Goal: Task Accomplishment & Management: Use online tool/utility

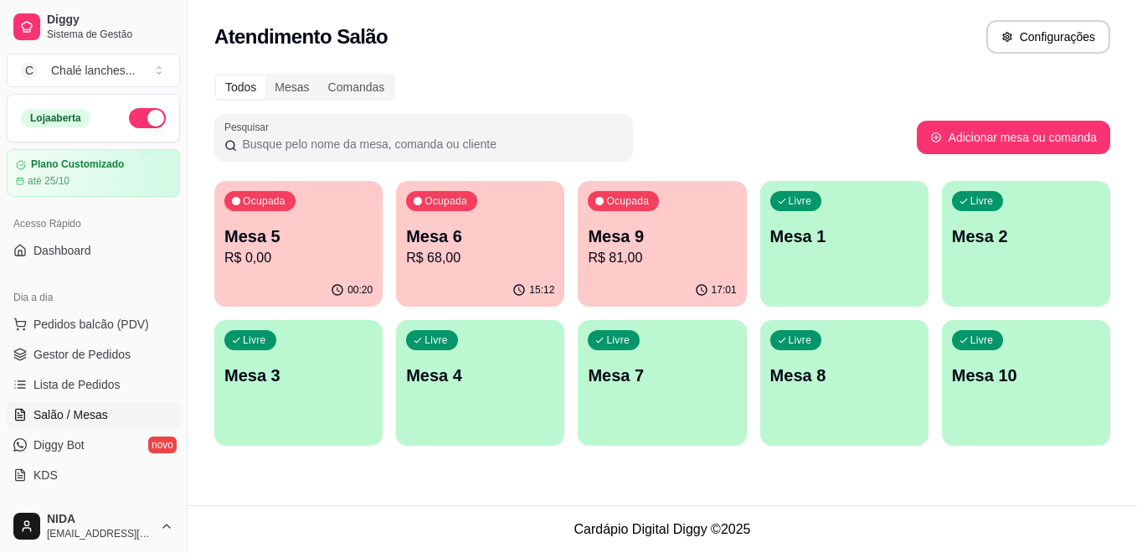
click at [321, 265] on p "R$ 0,00" at bounding box center [298, 258] width 148 height 20
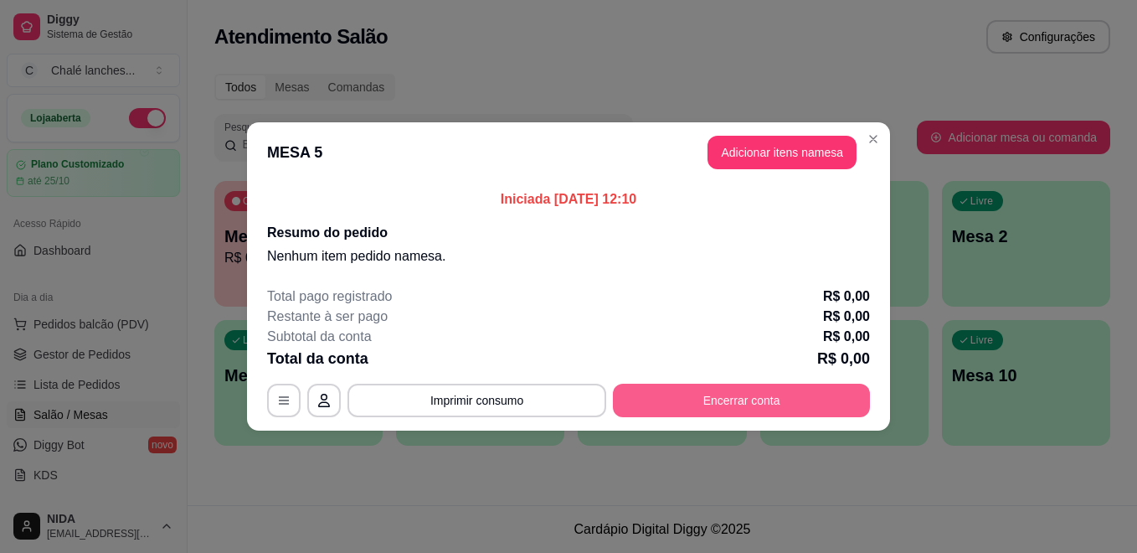
click at [791, 396] on button "Encerrar conta" at bounding box center [741, 400] width 257 height 33
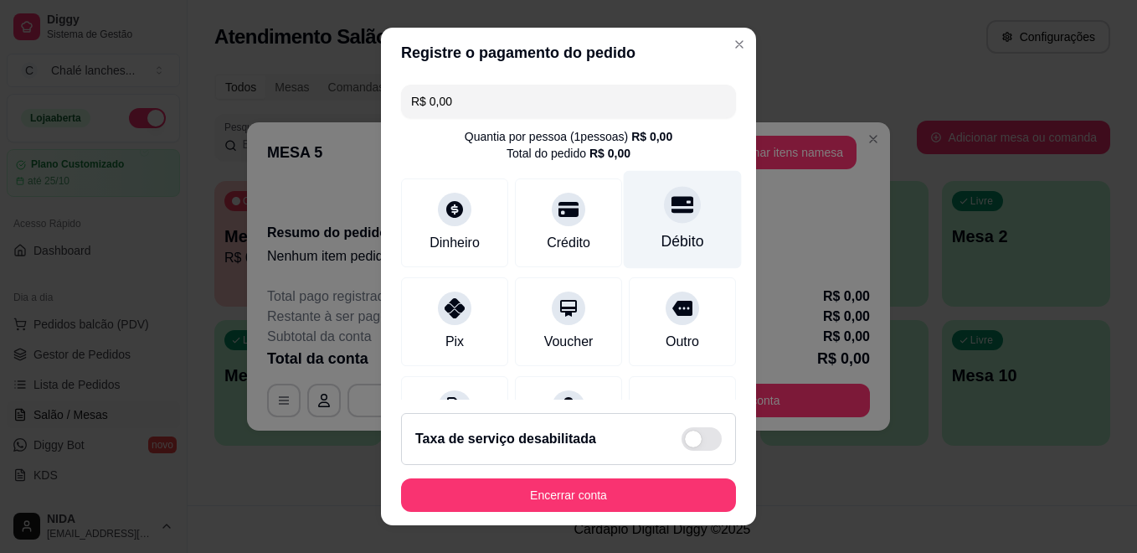
click at [672, 207] on icon at bounding box center [683, 204] width 22 height 22
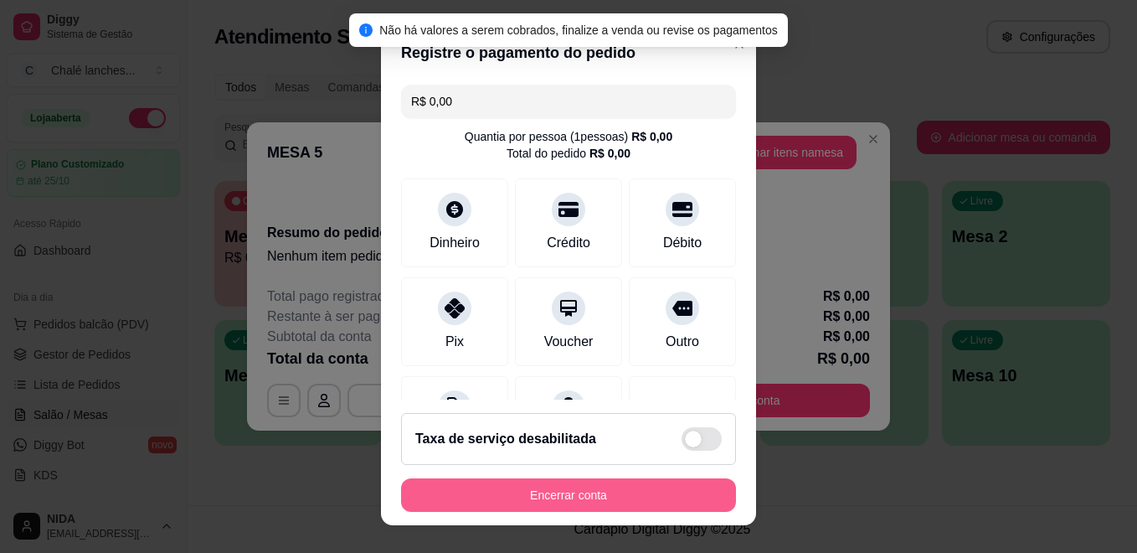
click at [650, 485] on button "Encerrar conta" at bounding box center [568, 494] width 335 height 33
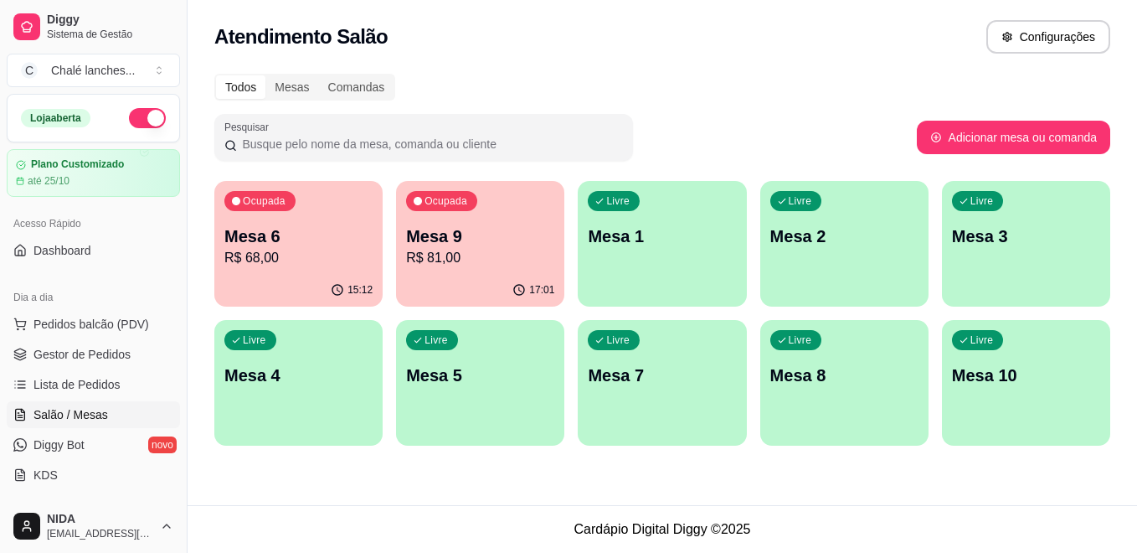
click at [360, 244] on p "Mesa 6" at bounding box center [298, 235] width 148 height 23
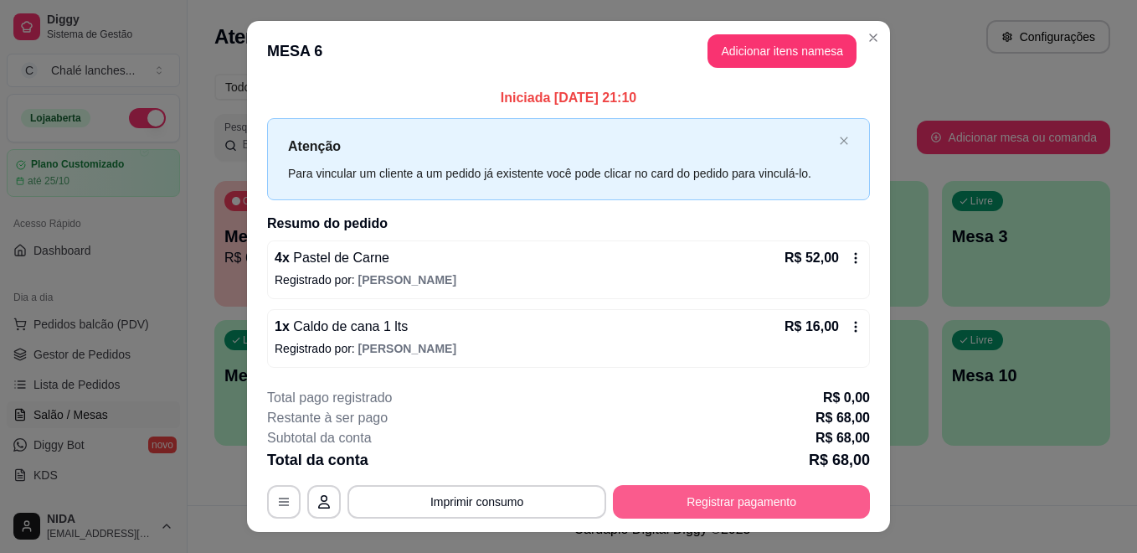
click at [780, 498] on button "Registrar pagamento" at bounding box center [741, 501] width 257 height 33
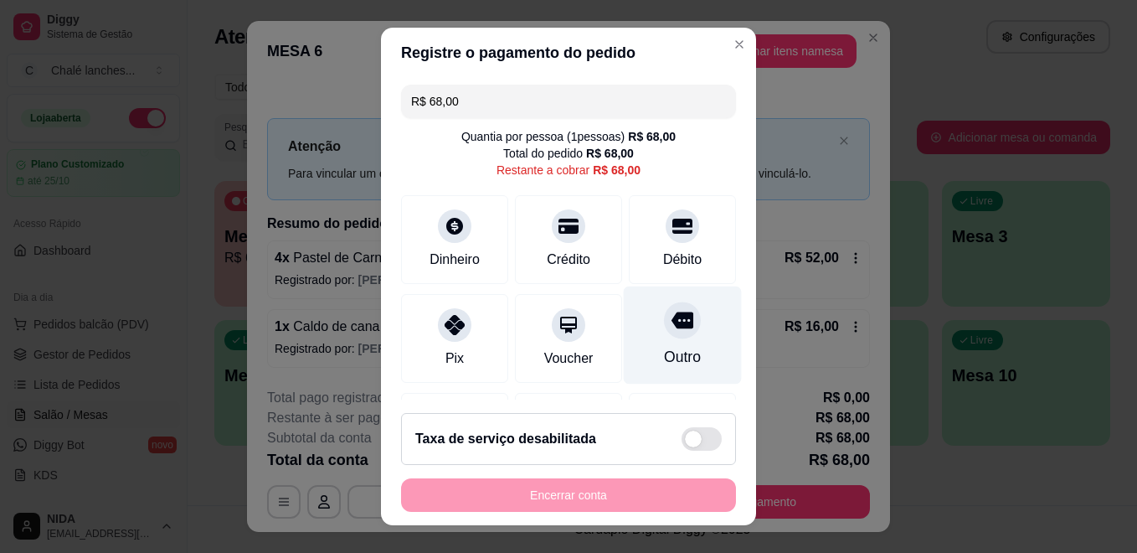
click at [667, 316] on div at bounding box center [682, 319] width 37 height 37
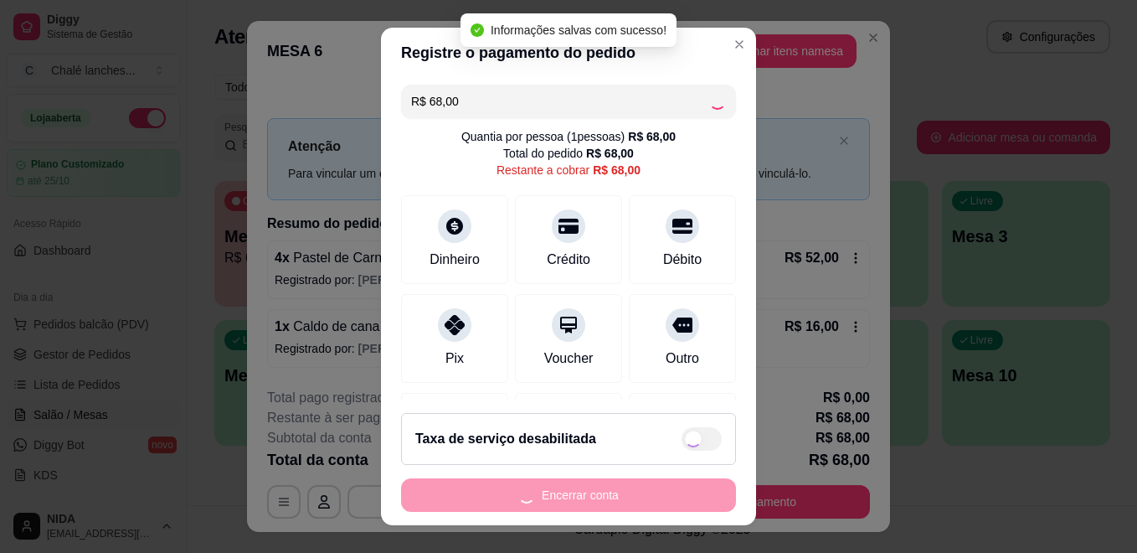
type input "R$ 0,00"
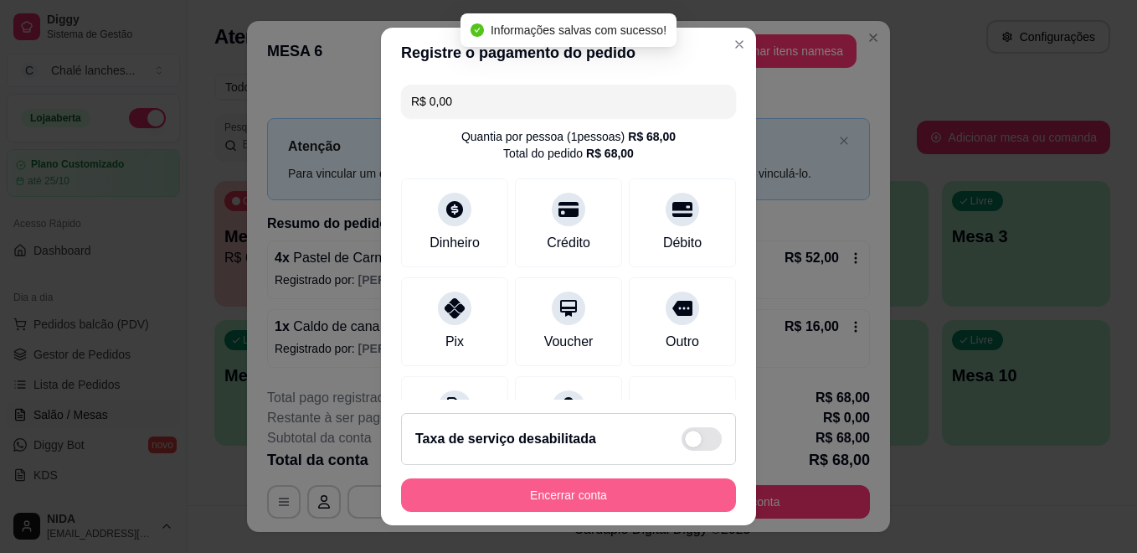
click at [662, 486] on button "Encerrar conta" at bounding box center [568, 494] width 335 height 33
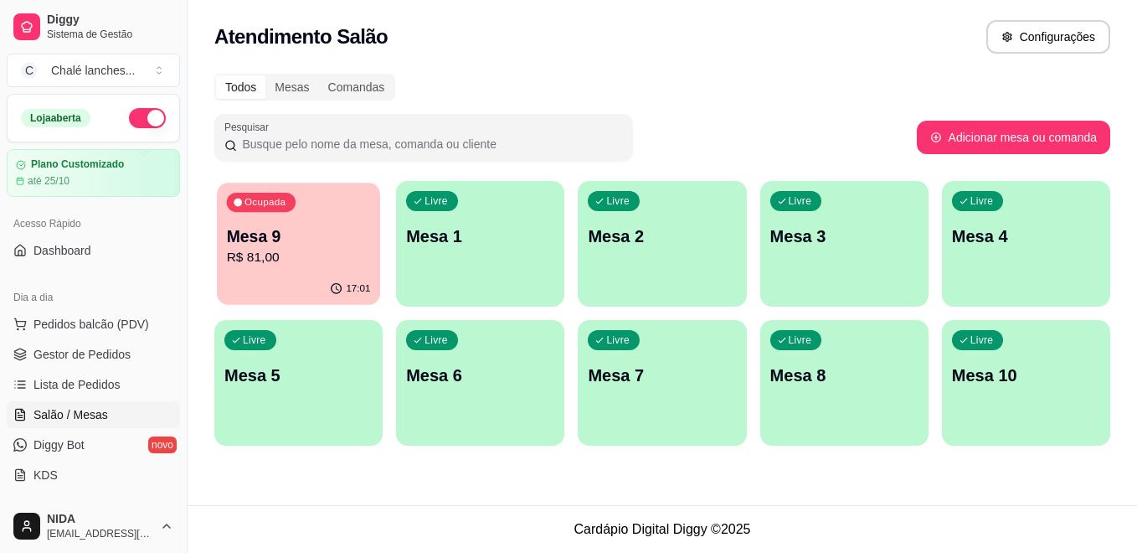
click at [330, 217] on div "Ocupada Mesa 9 R$ 81,00" at bounding box center [298, 228] width 163 height 90
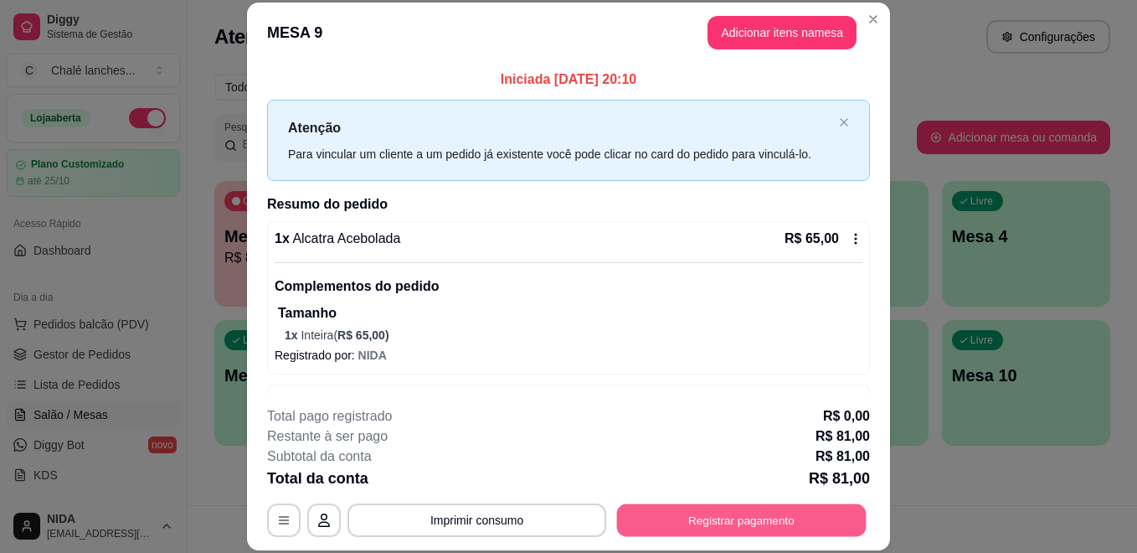
click at [762, 523] on button "Registrar pagamento" at bounding box center [742, 519] width 250 height 33
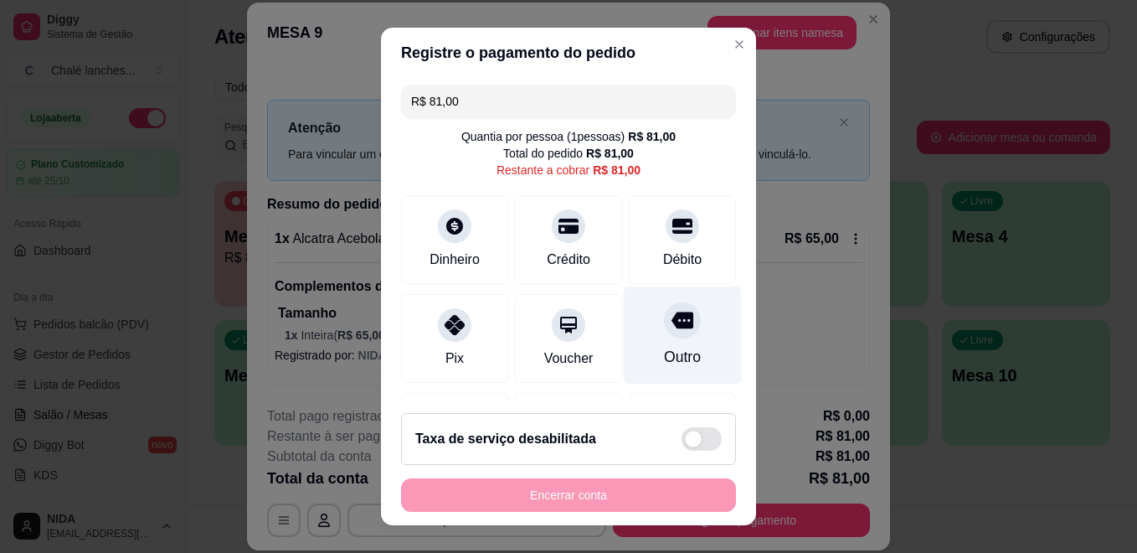
click at [672, 322] on icon at bounding box center [683, 320] width 22 height 17
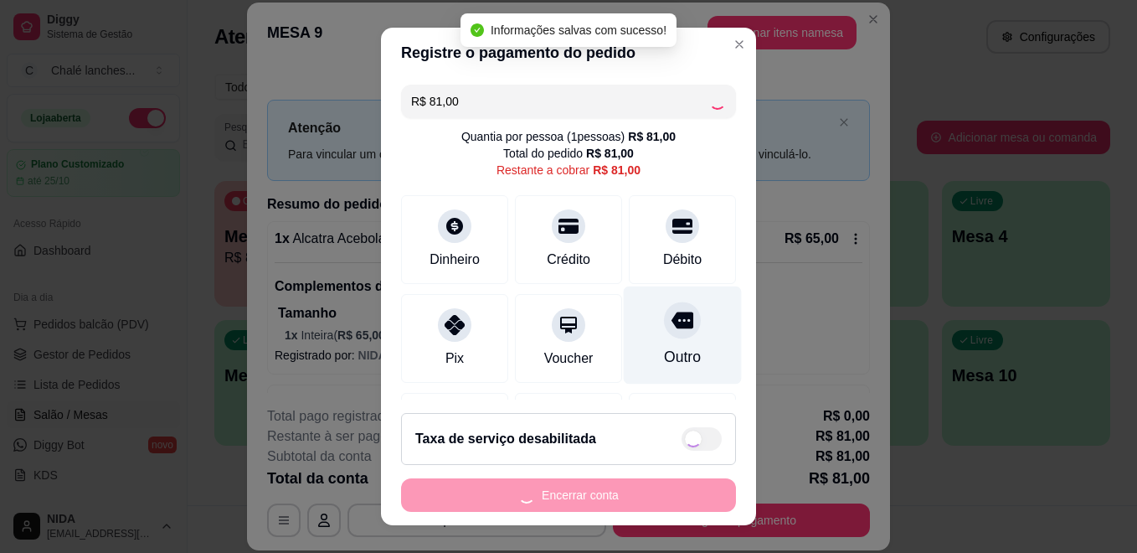
type input "R$ 0,00"
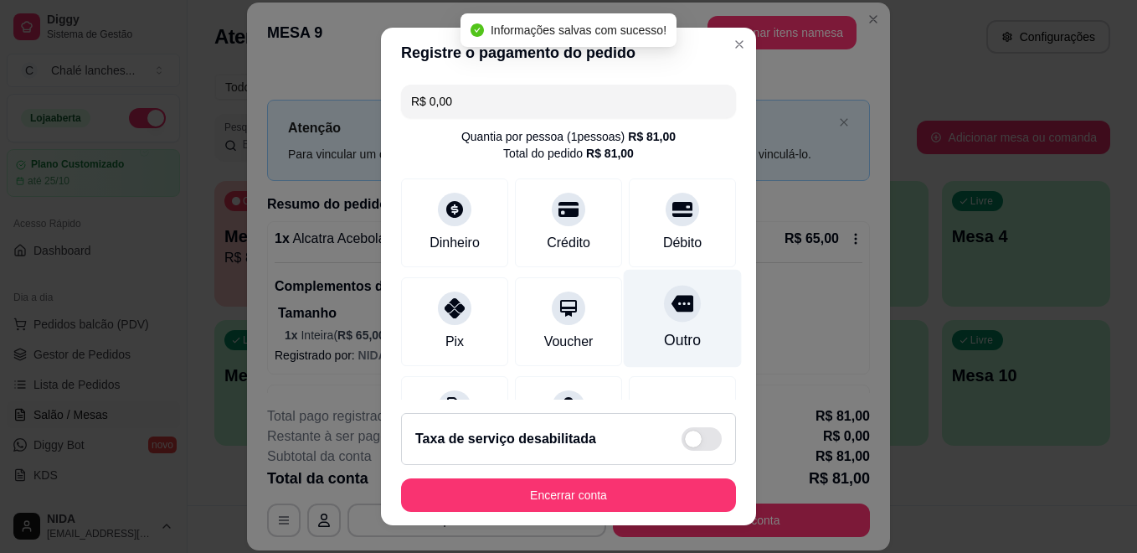
click at [672, 307] on icon at bounding box center [683, 304] width 22 height 17
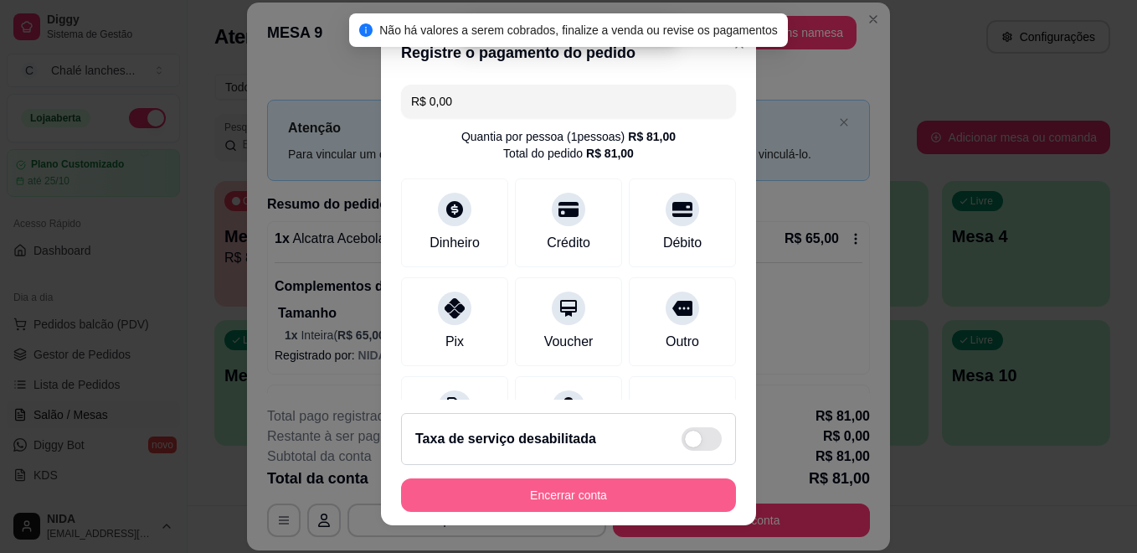
click at [619, 497] on button "Encerrar conta" at bounding box center [568, 494] width 335 height 33
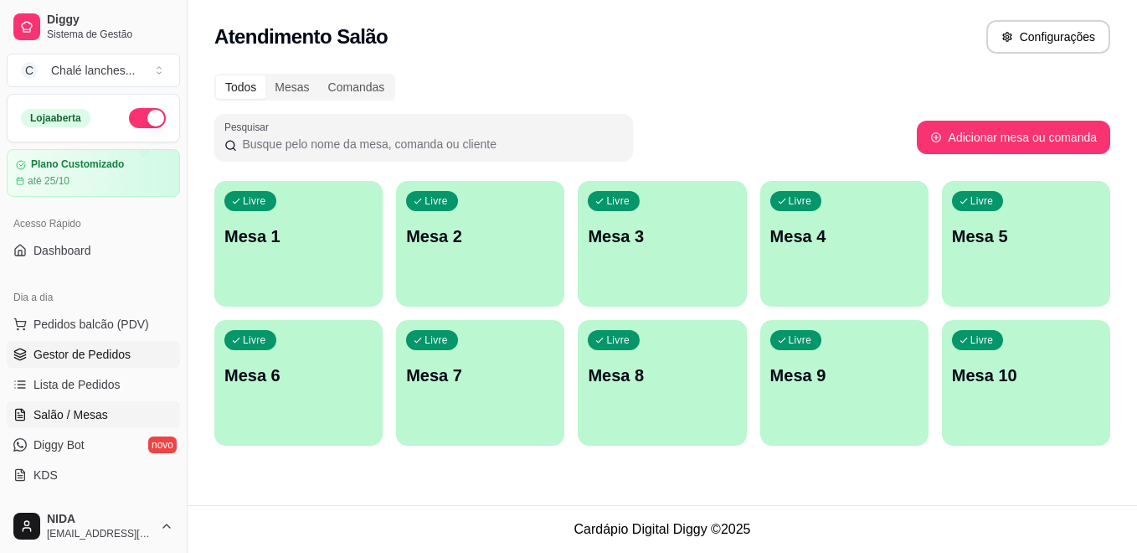
click at [96, 353] on span "Gestor de Pedidos" at bounding box center [81, 354] width 97 height 17
